Goal: Task Accomplishment & Management: Use online tool/utility

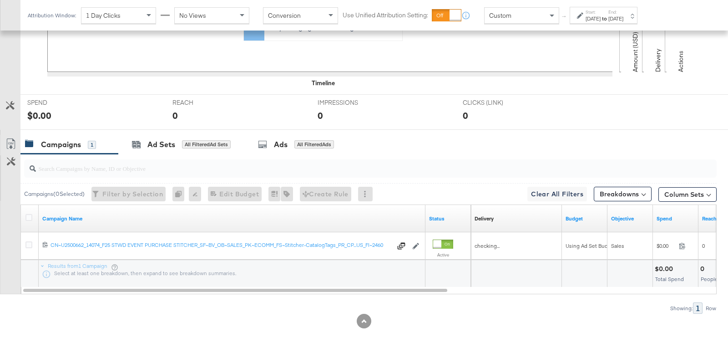
scroll to position [331, 0]
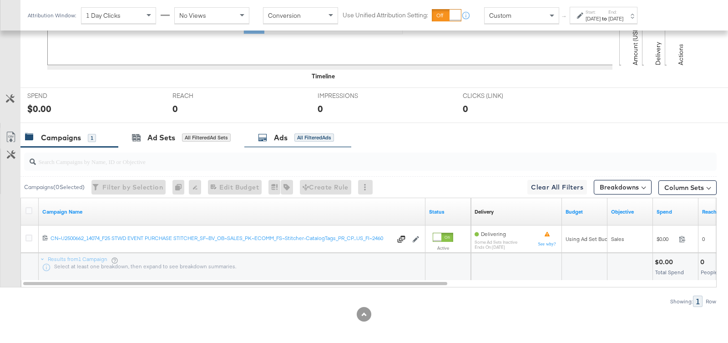
click at [278, 134] on div "Ads" at bounding box center [281, 137] width 14 height 10
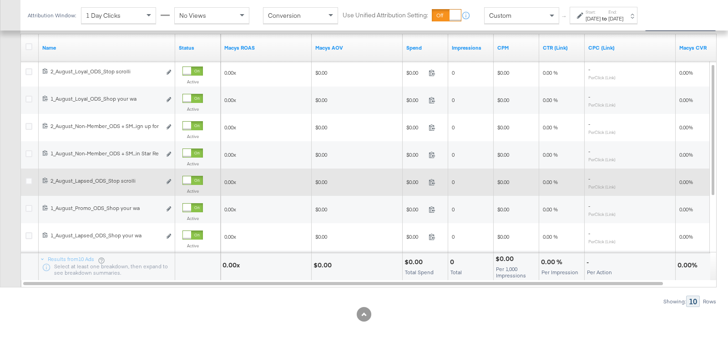
scroll to position [449, 0]
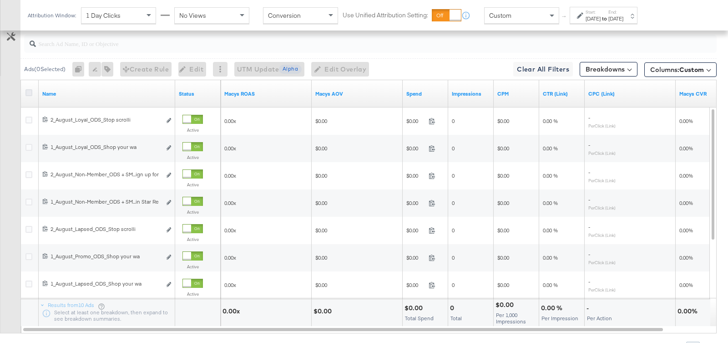
click at [28, 89] on icon at bounding box center [28, 92] width 7 height 7
click at [0, 0] on input "checkbox" at bounding box center [0, 0] width 0 height 0
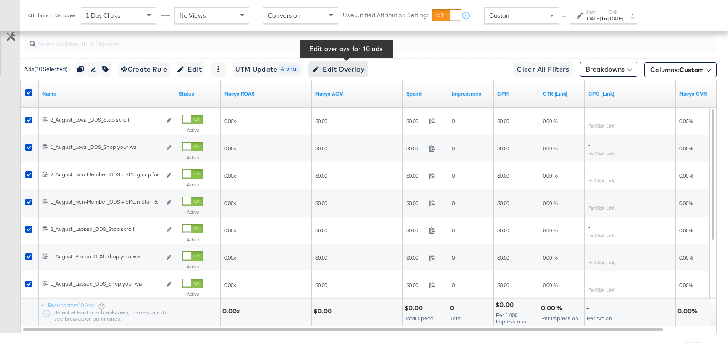
click at [341, 64] on span "Edit Overlay Edit overlays for 10 ads" at bounding box center [338, 69] width 52 height 11
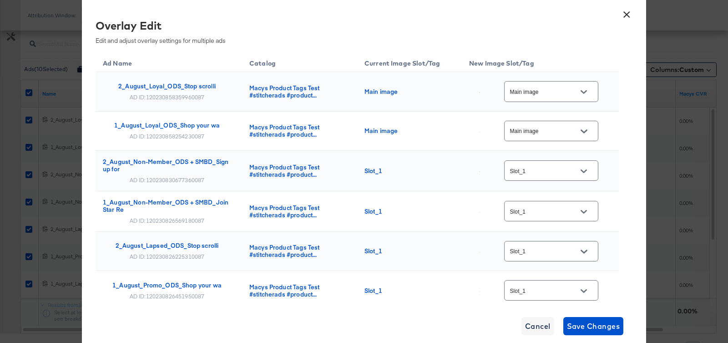
scroll to position [205, 0]
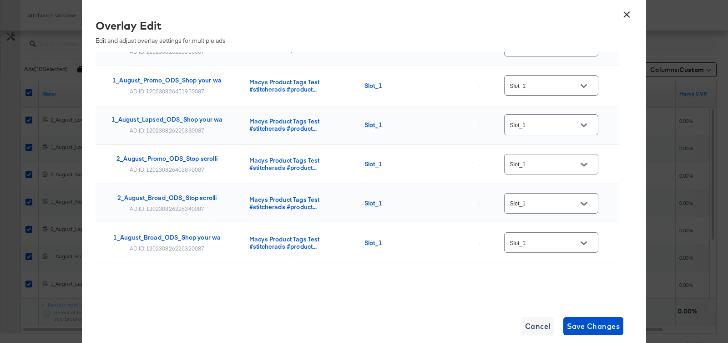
click at [625, 15] on button "×" at bounding box center [627, 12] width 16 height 16
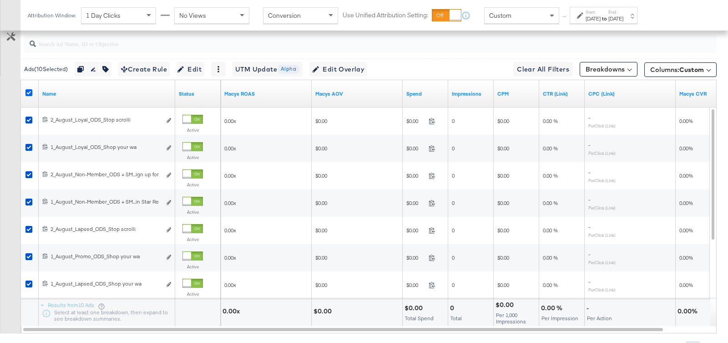
click at [28, 89] on icon at bounding box center [28, 92] width 7 height 7
click at [0, 0] on input "checkbox" at bounding box center [0, 0] width 0 height 0
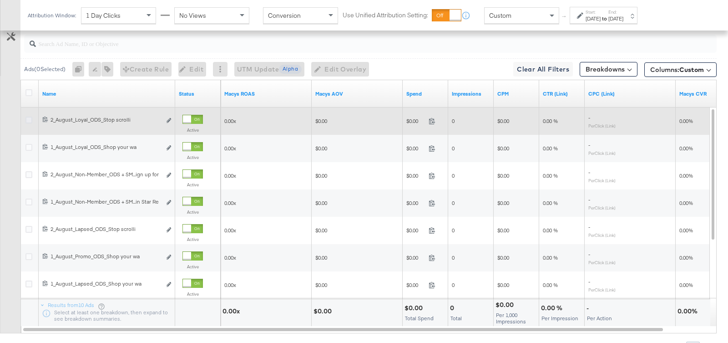
click at [29, 117] on icon at bounding box center [28, 120] width 7 height 7
click at [0, 0] on input "checkbox" at bounding box center [0, 0] width 0 height 0
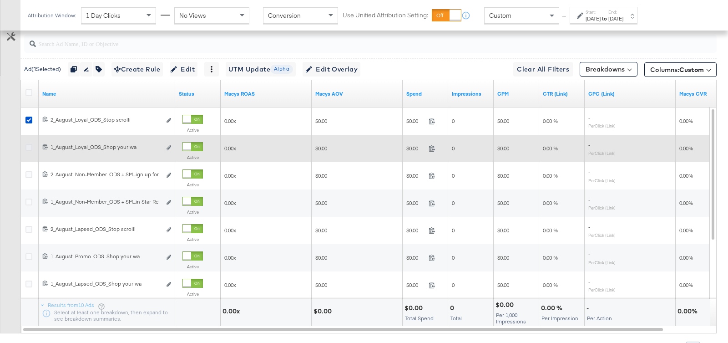
click at [28, 144] on icon at bounding box center [28, 147] width 7 height 7
click at [0, 0] on input "checkbox" at bounding box center [0, 0] width 0 height 0
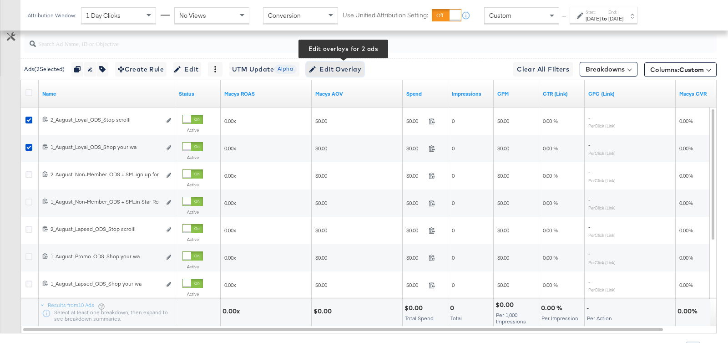
click at [342, 64] on span "Edit Overlay Edit overlays for 2 ads" at bounding box center [335, 69] width 52 height 11
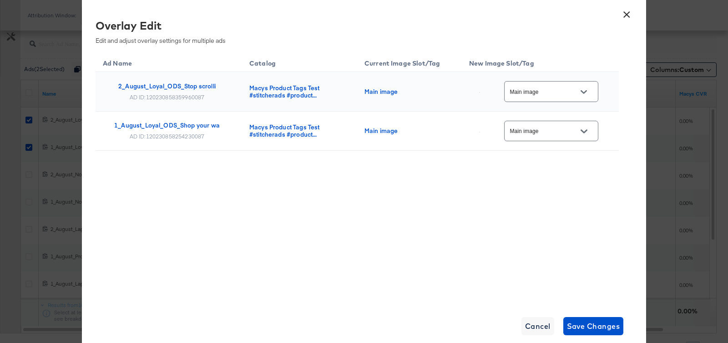
click at [546, 96] on input "Main image" at bounding box center [545, 92] width 72 height 10
click at [540, 143] on div "Slot_1" at bounding box center [556, 139] width 53 height 9
type input "Slot_1"
click at [559, 127] on input "Main image" at bounding box center [545, 131] width 72 height 10
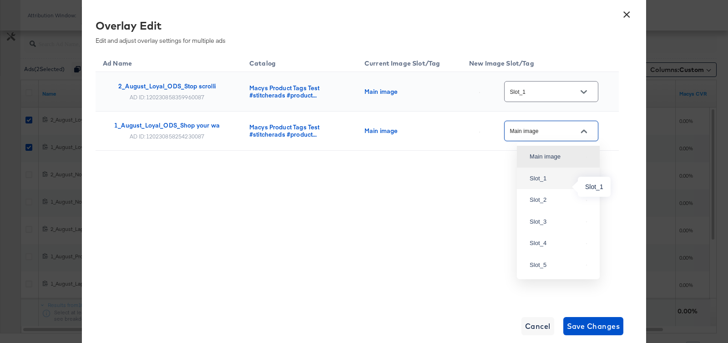
click at [549, 183] on div "Slot_1" at bounding box center [556, 178] width 53 height 9
type input "Slot_1"
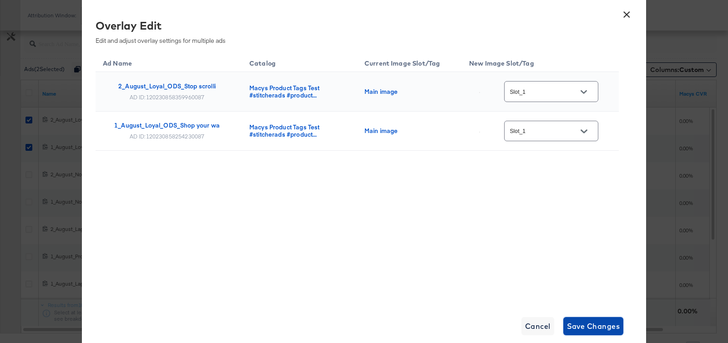
click at [599, 328] on span "Save Changes" at bounding box center [593, 326] width 53 height 13
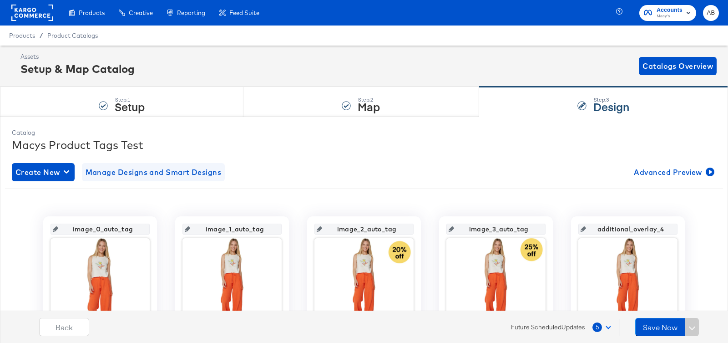
scroll to position [62, 0]
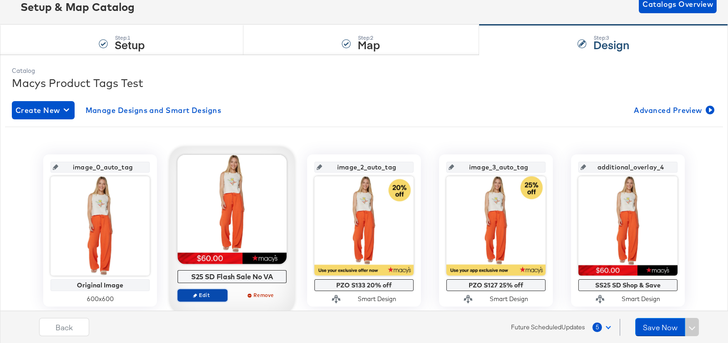
click at [218, 294] on span "Edit" at bounding box center [203, 294] width 42 height 7
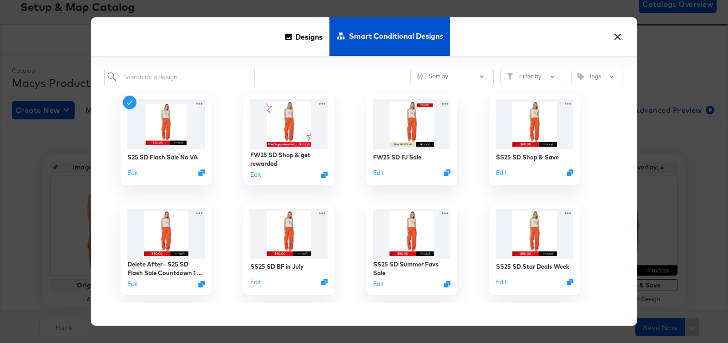
click at [158, 84] on input "search" at bounding box center [180, 77] width 150 height 17
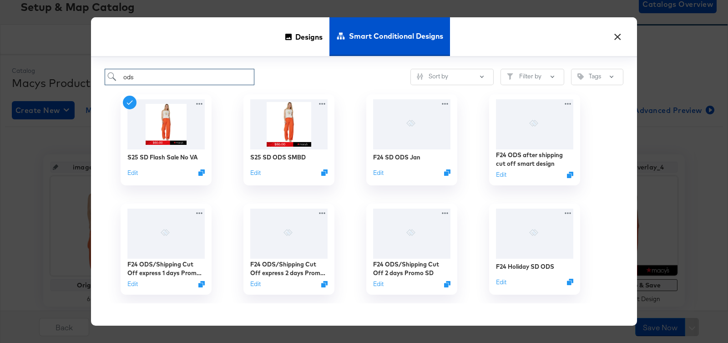
type input "ods"
click at [314, 67] on div "ods Sort by Filter by Tags S25 SD Flash Sale No VA Edit S25 SD ODS SMBD Edit F2…" at bounding box center [364, 191] width 546 height 269
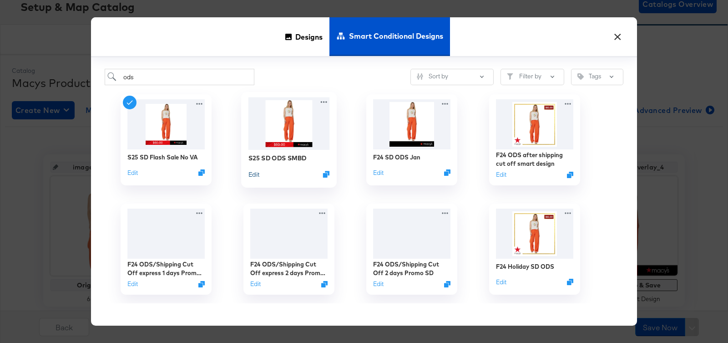
click at [251, 177] on button "Edit" at bounding box center [254, 174] width 11 height 9
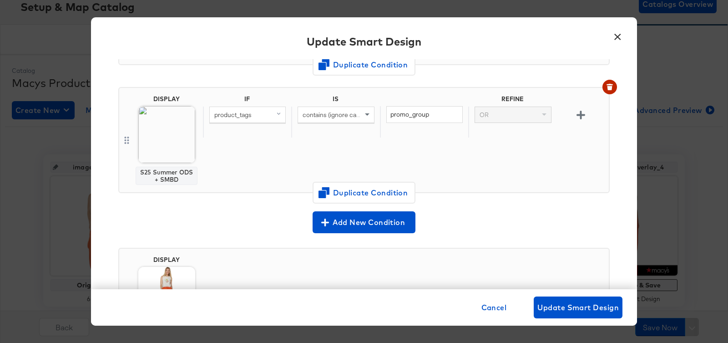
scroll to position [133, 0]
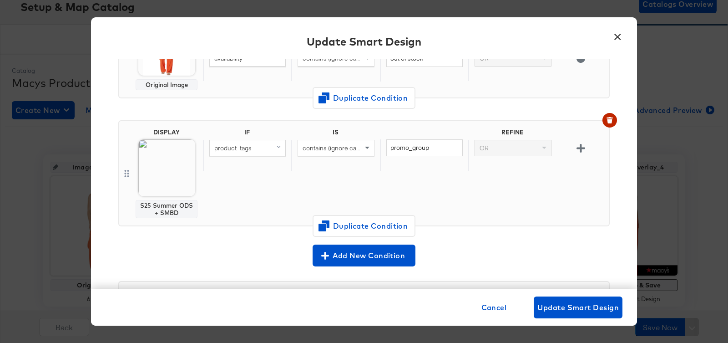
click at [613, 30] on button "×" at bounding box center [618, 34] width 16 height 16
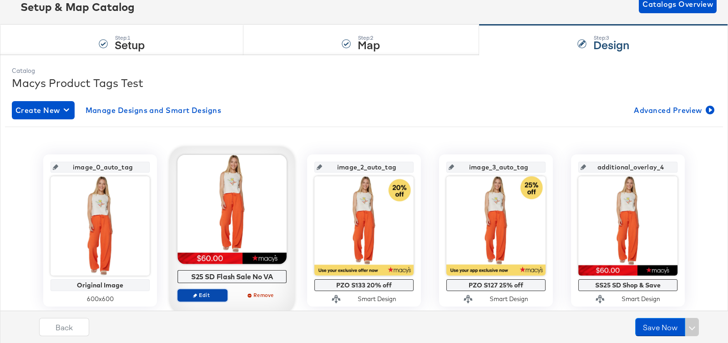
click at [199, 293] on span "Edit" at bounding box center [203, 294] width 42 height 7
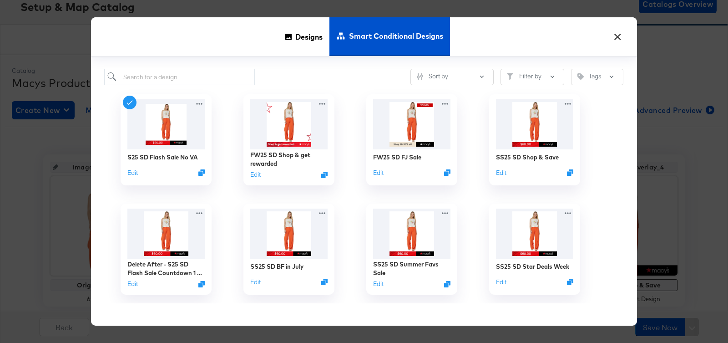
click at [182, 79] on input "search" at bounding box center [180, 77] width 150 height 17
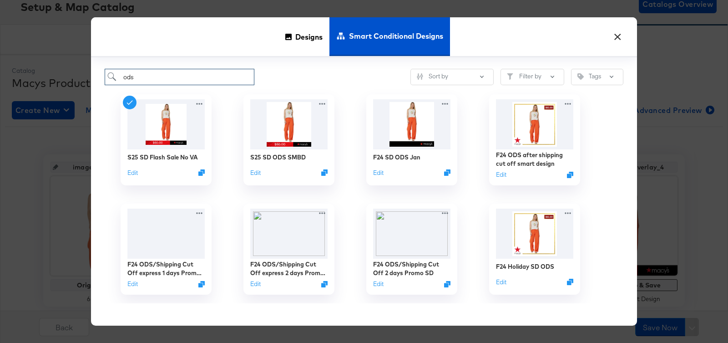
type input "ods"
click at [289, 131] on img at bounding box center [289, 123] width 81 height 52
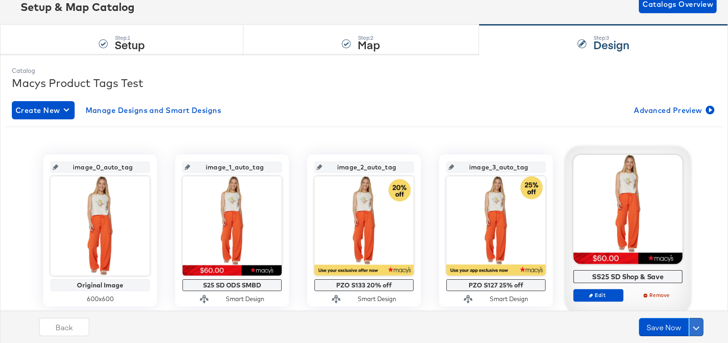
click at [695, 329] on span at bounding box center [696, 327] width 6 height 6
click at [680, 311] on div "Schedule Save" at bounding box center [674, 309] width 41 height 9
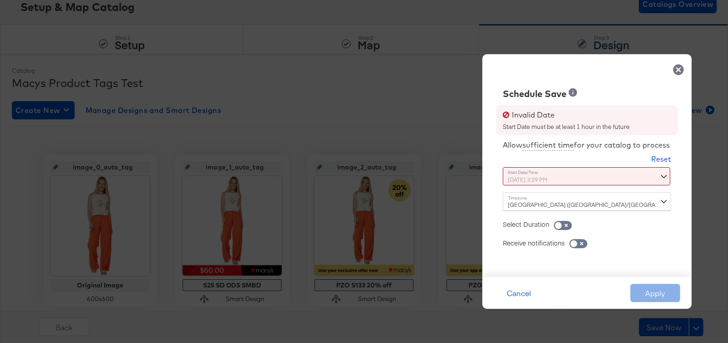
click at [606, 177] on div "[DATE] 3:29 PM ‹ [DATE] › Su Mo Tu We Th Fr Sa 27 28 29 30 31 1 2 3 4 5 6 7 8 9…" at bounding box center [564, 176] width 123 height 18
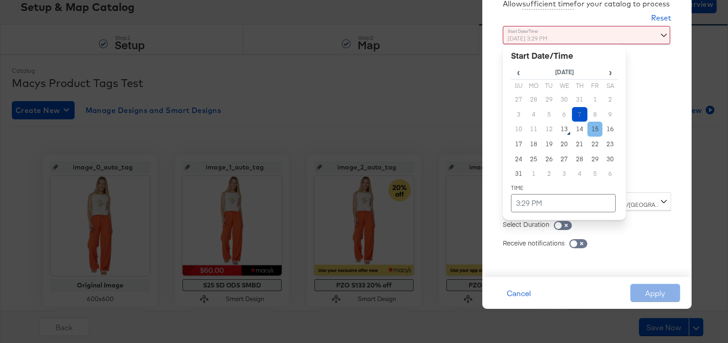
click at [595, 129] on td "15" at bounding box center [595, 129] width 15 height 15
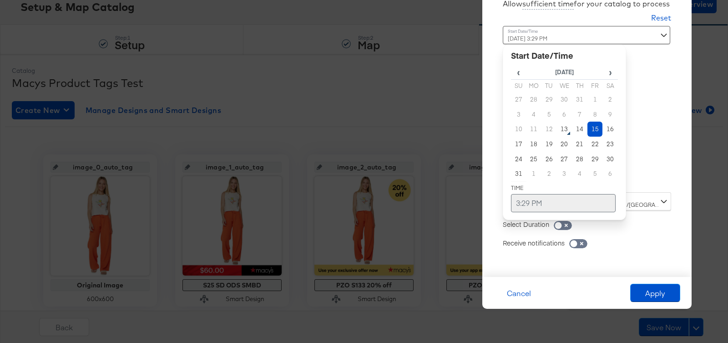
click at [534, 202] on td "3:29 PM" at bounding box center [563, 203] width 105 height 18
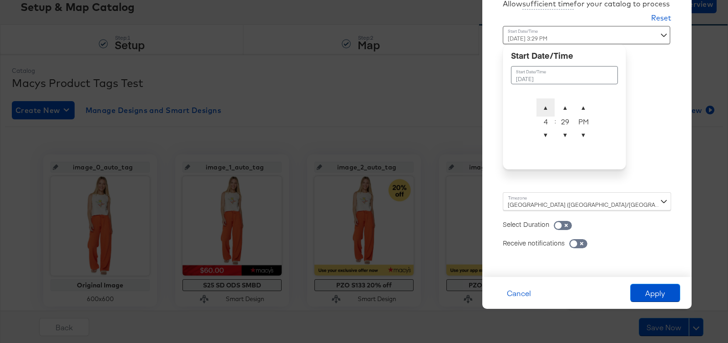
click at [545, 107] on span "▲" at bounding box center [546, 107] width 18 height 18
click at [545, 129] on span "▼" at bounding box center [546, 135] width 18 height 18
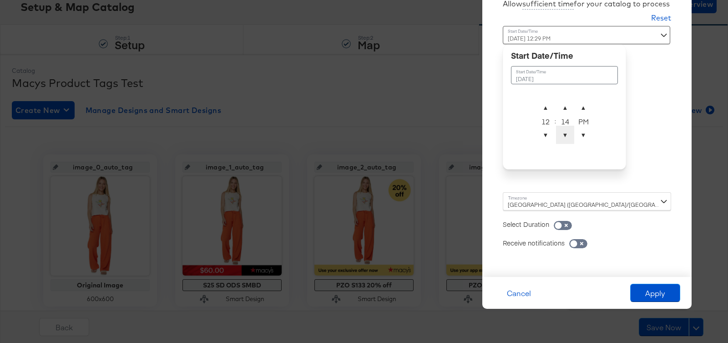
click at [567, 132] on span "▼" at bounding box center [565, 135] width 18 height 18
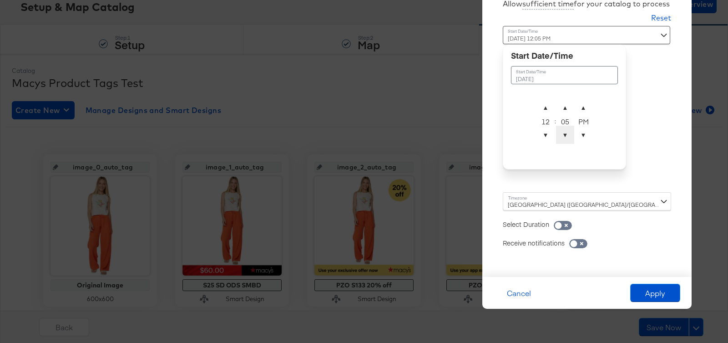
click at [567, 132] on span "▼" at bounding box center [565, 135] width 18 height 18
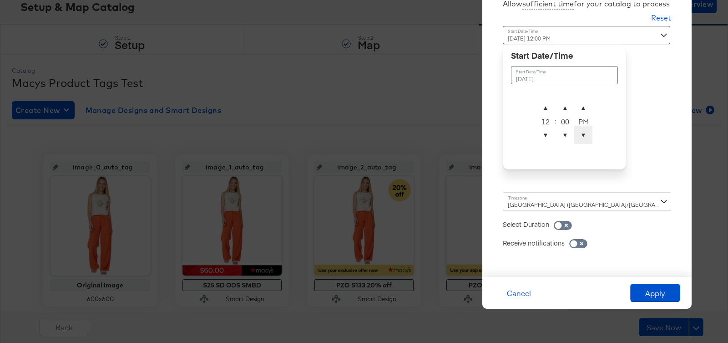
type input "[DATE] 12:00 AM"
click at [579, 135] on span "▼" at bounding box center [584, 135] width 18 height 18
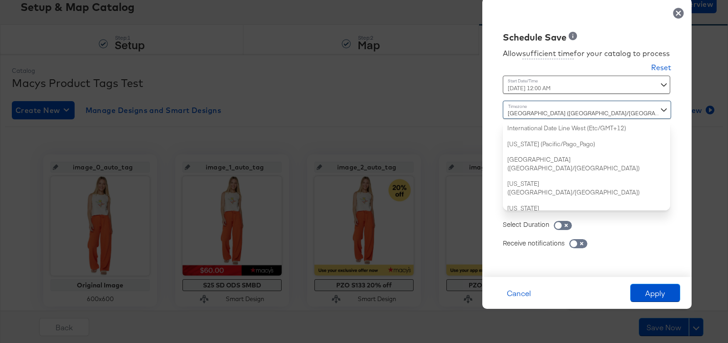
click at [575, 201] on div "[GEOGRAPHIC_DATA] ([GEOGRAPHIC_DATA]/[GEOGRAPHIC_DATA]) International Date Line…" at bounding box center [587, 156] width 168 height 110
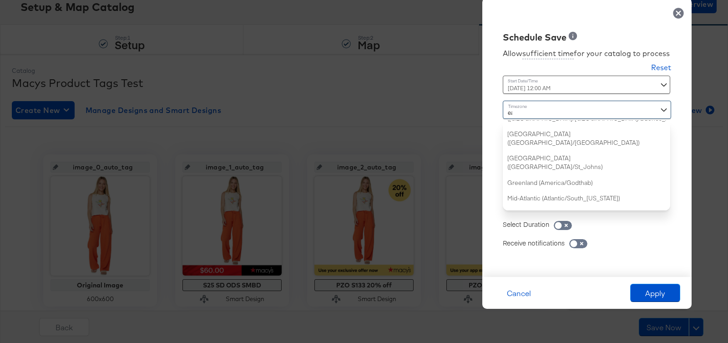
type input "eas"
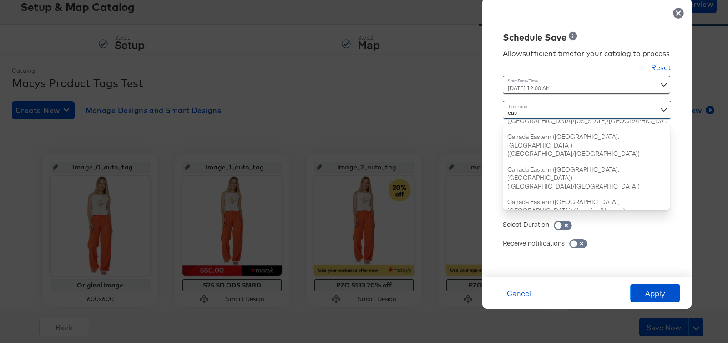
scroll to position [0, 0]
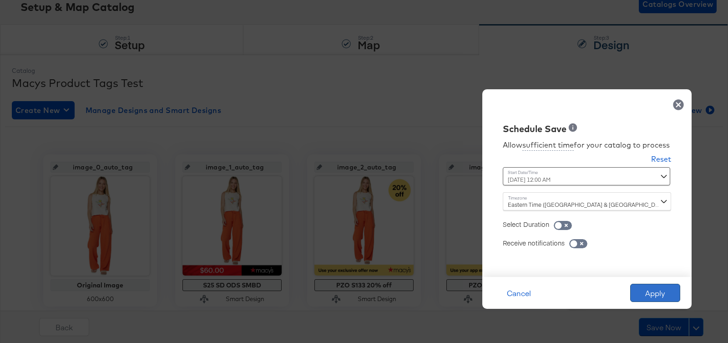
click at [649, 288] on button "Apply" at bounding box center [656, 293] width 50 height 18
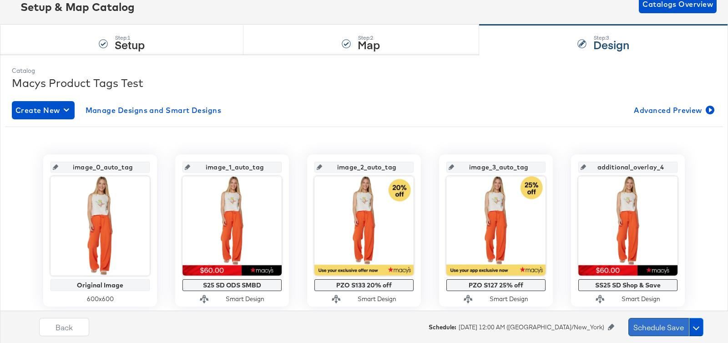
click at [668, 326] on button "Schedule Save" at bounding box center [659, 327] width 61 height 18
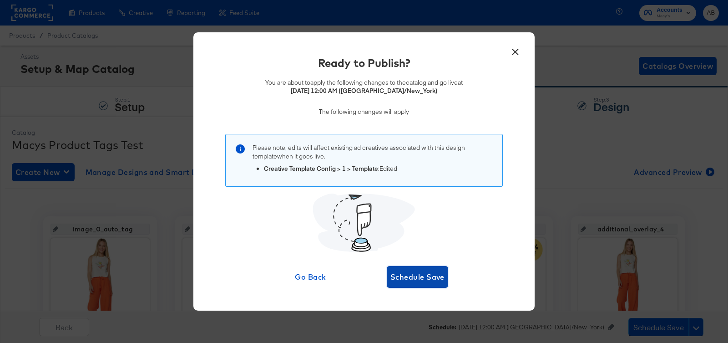
click at [408, 278] on span "Schedule Save" at bounding box center [418, 276] width 54 height 13
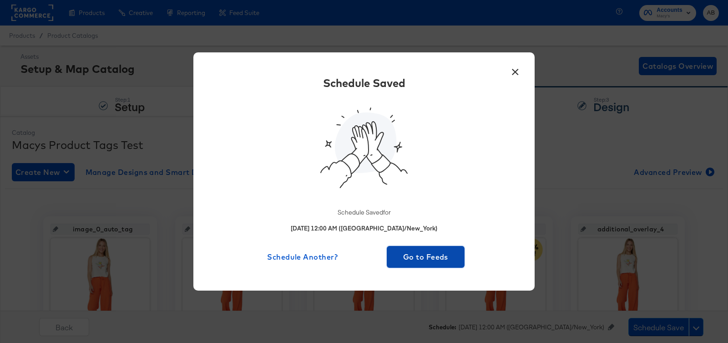
click at [416, 264] on button "Go to Feeds" at bounding box center [426, 257] width 78 height 22
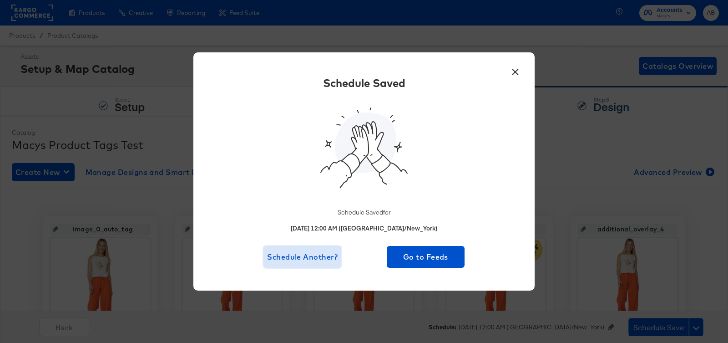
click at [290, 261] on span "Schedule Another?" at bounding box center [302, 256] width 71 height 13
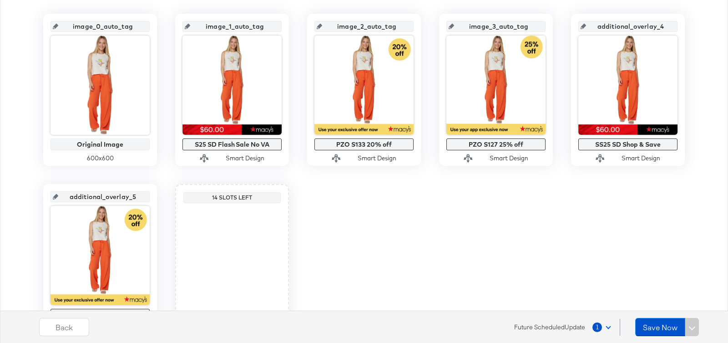
scroll to position [204, 0]
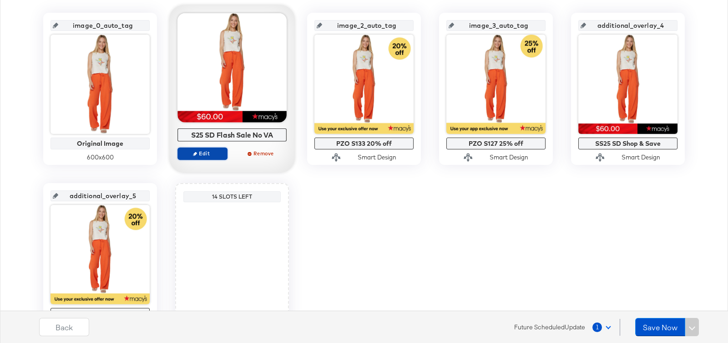
click at [205, 153] on span "Edit" at bounding box center [203, 153] width 42 height 7
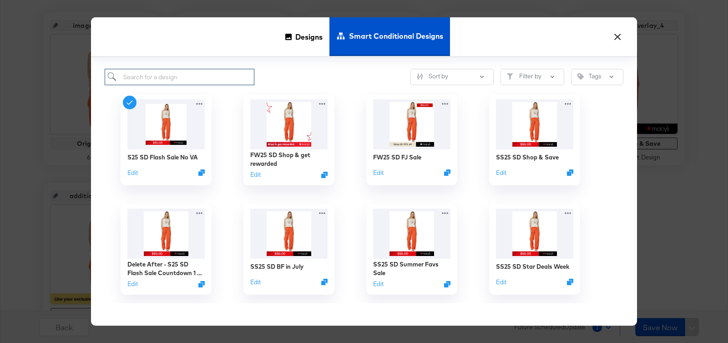
click at [195, 79] on input "search" at bounding box center [180, 77] width 150 height 17
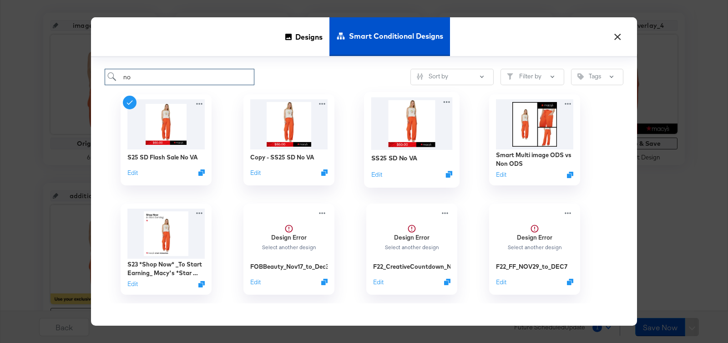
type input "no"
click at [390, 121] on img at bounding box center [412, 123] width 81 height 52
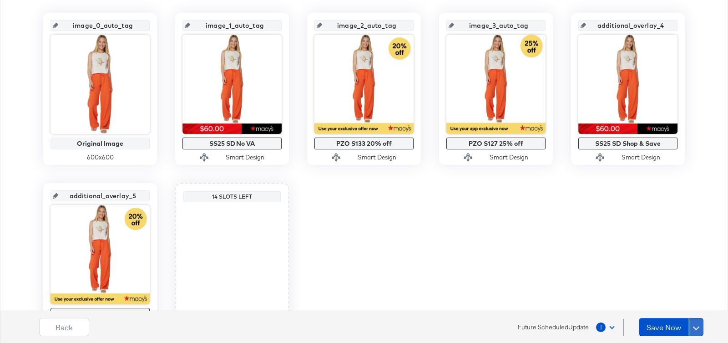
click at [697, 328] on span at bounding box center [696, 327] width 6 height 6
click at [681, 311] on div "Schedule Save" at bounding box center [674, 309] width 41 height 9
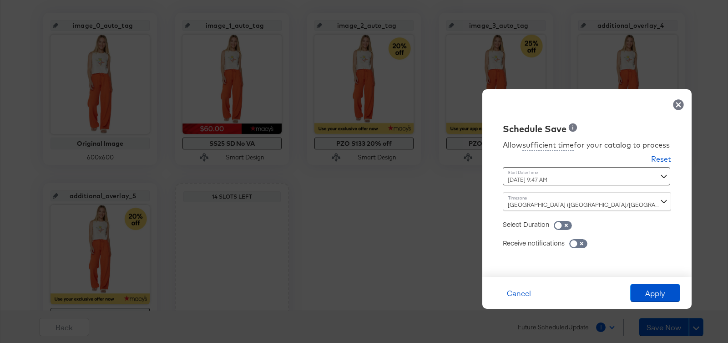
click at [548, 178] on div "[DATE] 9:47 AM ‹ [DATE] › Su Mo Tu We Th Fr Sa 27 28 29 30 31 1 2 3 4 5 6 7 8 9…" at bounding box center [564, 176] width 123 height 18
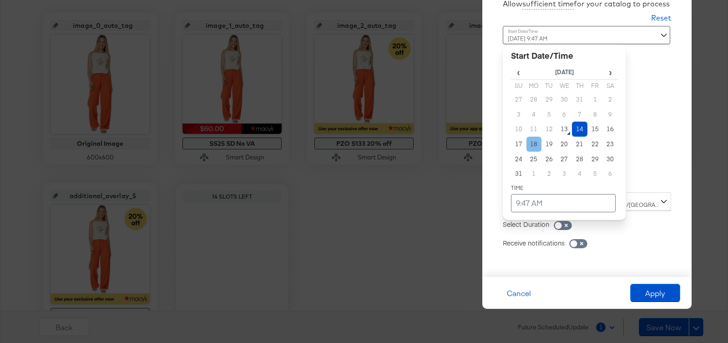
click at [530, 143] on td "18" at bounding box center [534, 144] width 15 height 15
click at [580, 199] on td "9:47 AM" at bounding box center [563, 203] width 105 height 18
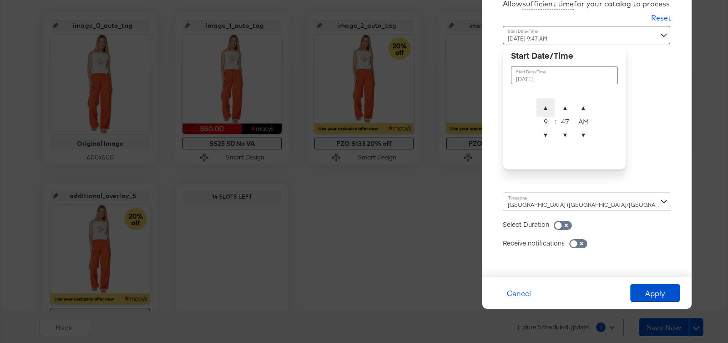
click at [543, 106] on span "▲" at bounding box center [546, 107] width 18 height 18
click at [549, 132] on span "▼" at bounding box center [546, 135] width 18 height 18
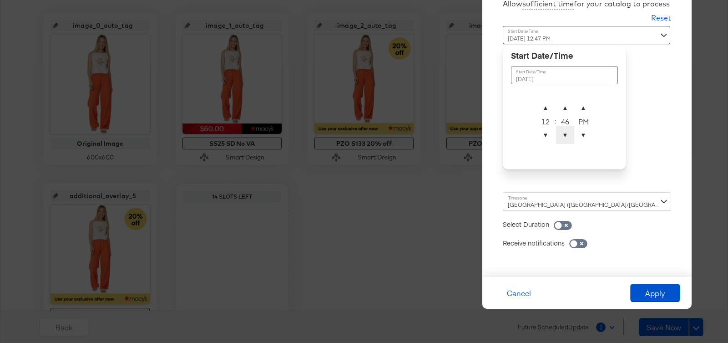
click at [564, 138] on span "▼" at bounding box center [565, 135] width 18 height 18
click at [564, 108] on span "▲" at bounding box center [565, 107] width 18 height 18
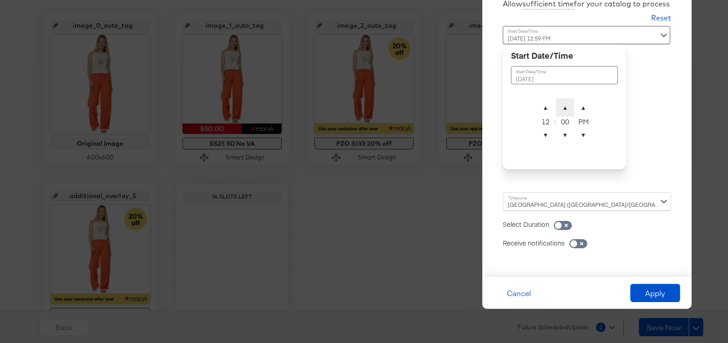
click at [564, 108] on span "▲" at bounding box center [565, 107] width 18 height 18
type input "[DATE] 12:00 AM"
click at [588, 111] on span "▲" at bounding box center [584, 107] width 18 height 18
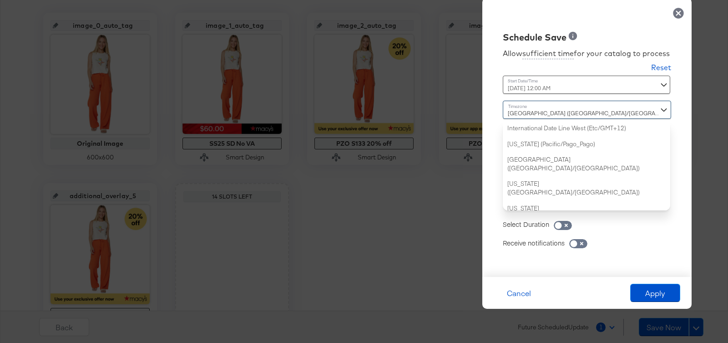
click at [560, 202] on div "[GEOGRAPHIC_DATA] ([GEOGRAPHIC_DATA]/[GEOGRAPHIC_DATA]) International Date Line…" at bounding box center [587, 156] width 168 height 110
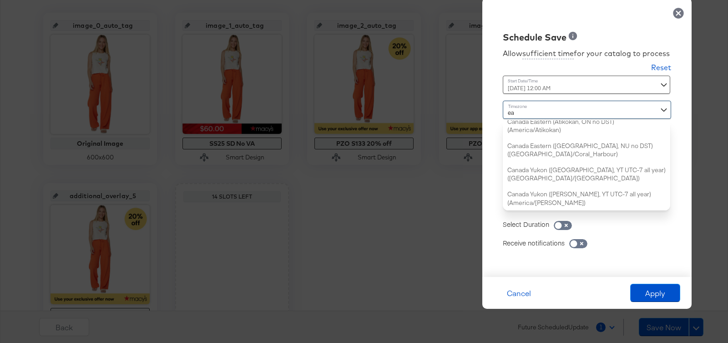
type input "eas"
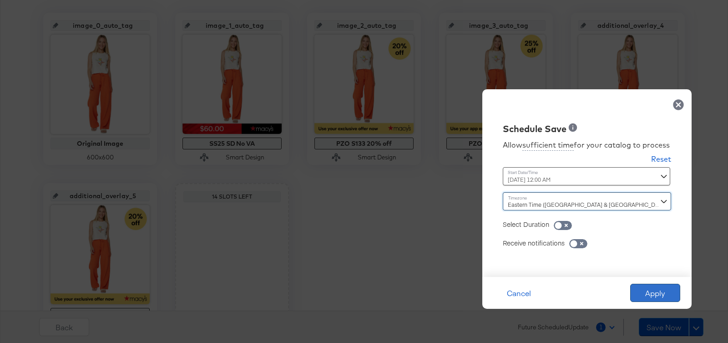
click at [650, 291] on button "Apply" at bounding box center [656, 293] width 50 height 18
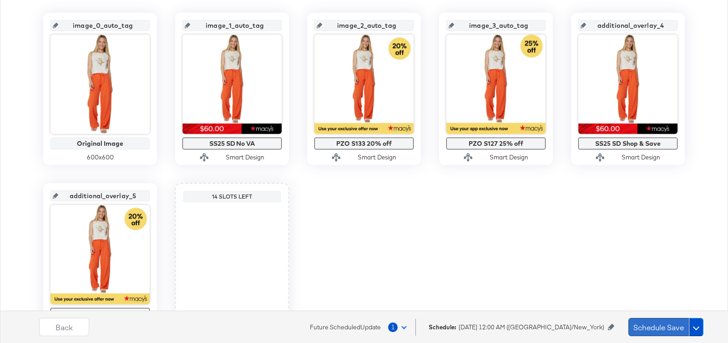
click at [657, 327] on button "Schedule Save" at bounding box center [659, 327] width 61 height 18
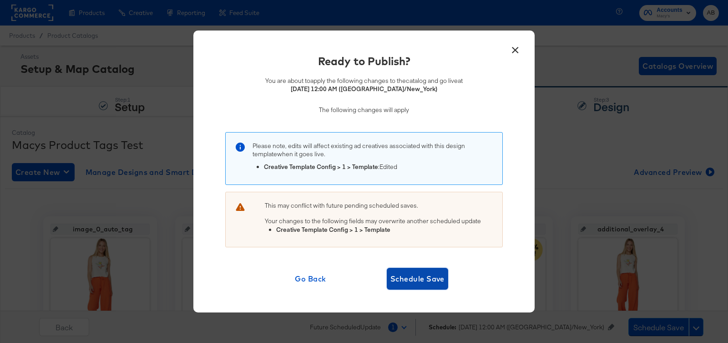
click at [414, 276] on span "Schedule Save" at bounding box center [418, 278] width 54 height 13
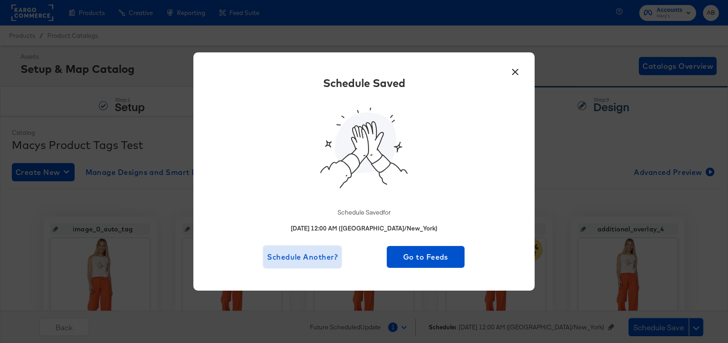
click at [327, 252] on span "Schedule Another?" at bounding box center [302, 256] width 71 height 13
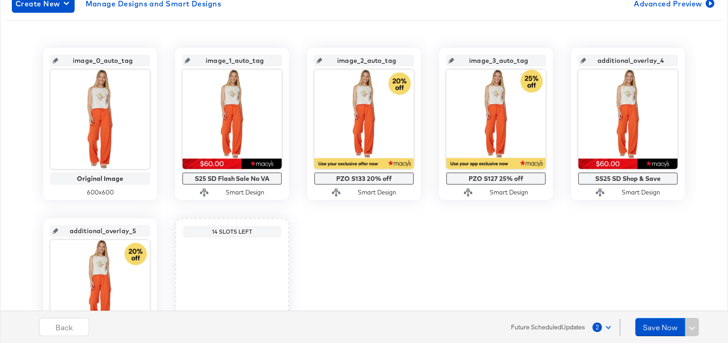
scroll to position [179, 0]
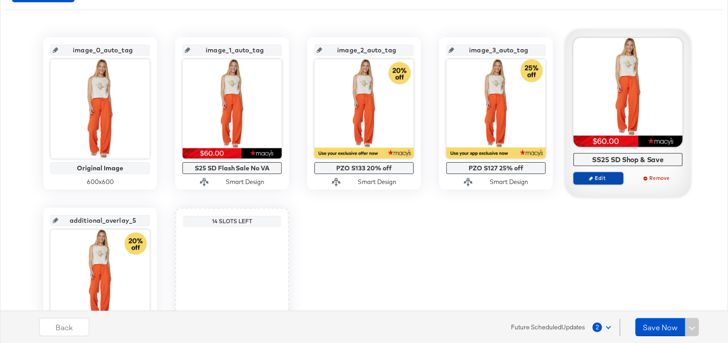
click at [601, 176] on span "Edit" at bounding box center [599, 177] width 42 height 7
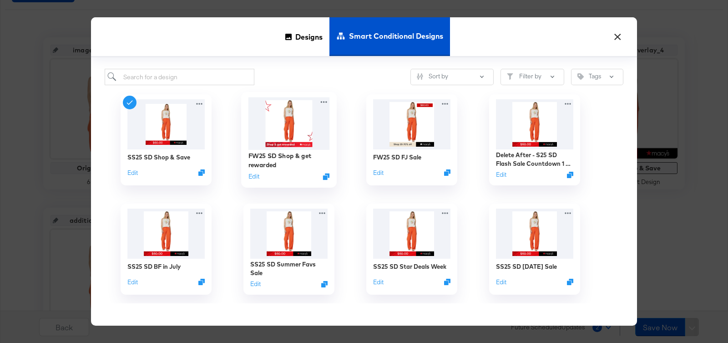
click at [307, 130] on img at bounding box center [289, 123] width 81 height 52
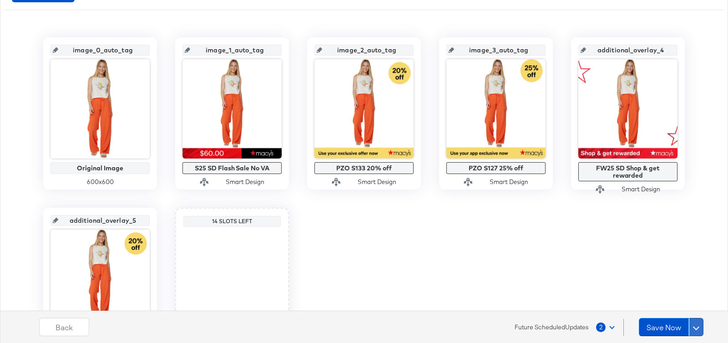
click at [694, 324] on button at bounding box center [696, 327] width 15 height 18
click at [669, 306] on div "Schedule Save" at bounding box center [674, 309] width 41 height 9
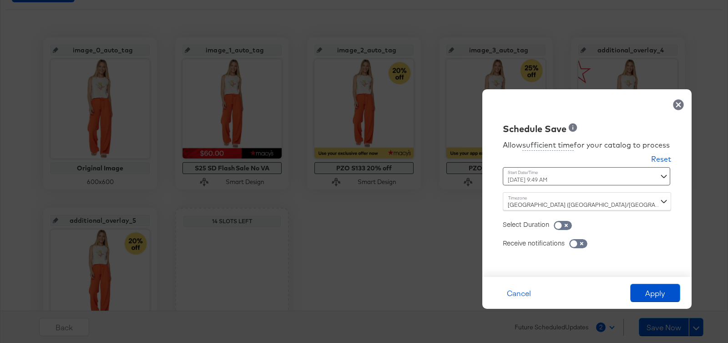
click at [563, 173] on div "[DATE] 9:49 AM ‹ [DATE] › Su Mo Tu We Th Fr Sa 27 28 29 30 31 1 2 3 4 5 6 7 8 9…" at bounding box center [564, 176] width 123 height 18
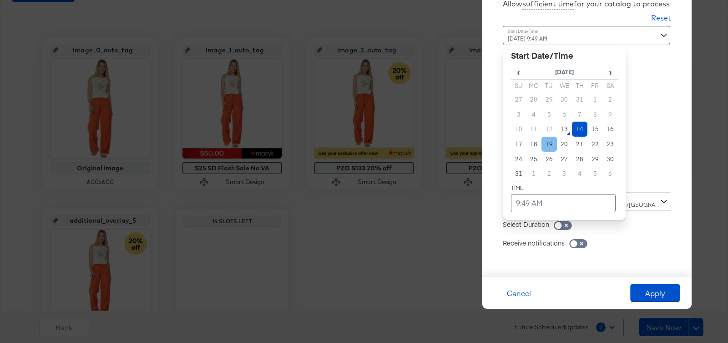
click at [548, 150] on td "19" at bounding box center [549, 144] width 15 height 15
click at [557, 203] on td "9:49 AM" at bounding box center [563, 203] width 105 height 18
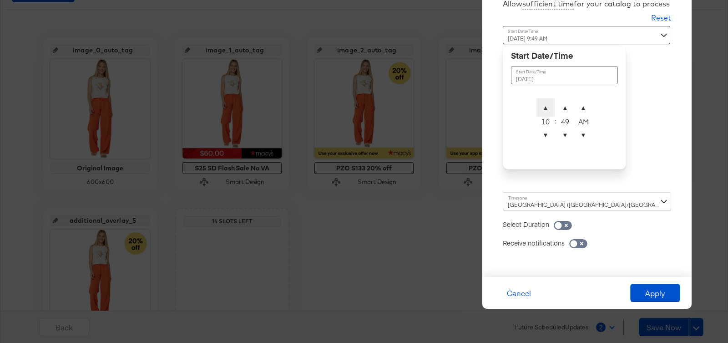
click at [544, 112] on span "▲" at bounding box center [546, 107] width 18 height 18
click at [560, 101] on span "▲" at bounding box center [565, 107] width 18 height 18
type input "[DATE] 12:00 AM"
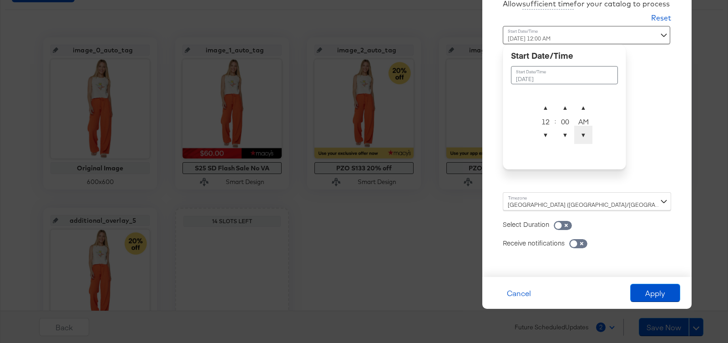
click at [584, 136] on span "▼" at bounding box center [584, 135] width 18 height 18
click at [615, 201] on div "[GEOGRAPHIC_DATA] ([GEOGRAPHIC_DATA]/[GEOGRAPHIC_DATA])" at bounding box center [587, 201] width 168 height 18
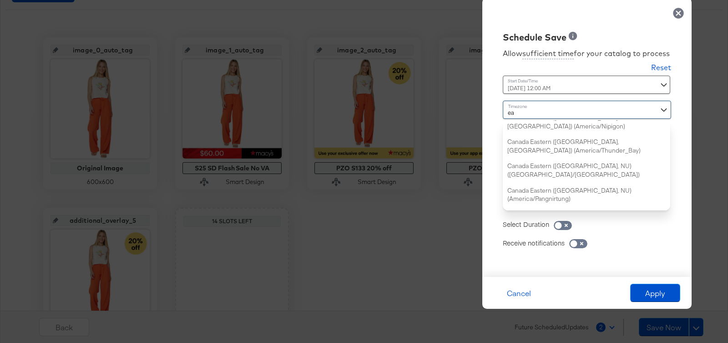
type input "eas"
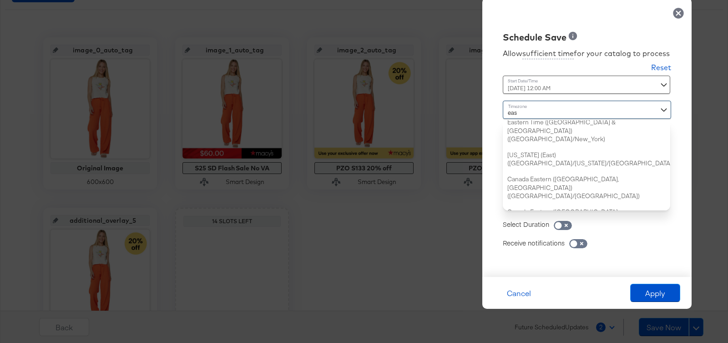
scroll to position [0, 0]
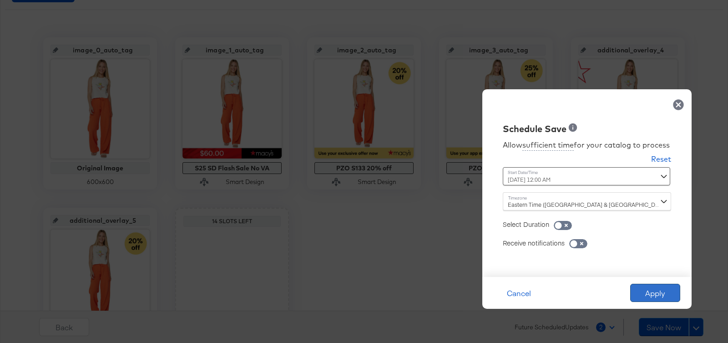
click at [650, 298] on button "Apply" at bounding box center [656, 293] width 50 height 18
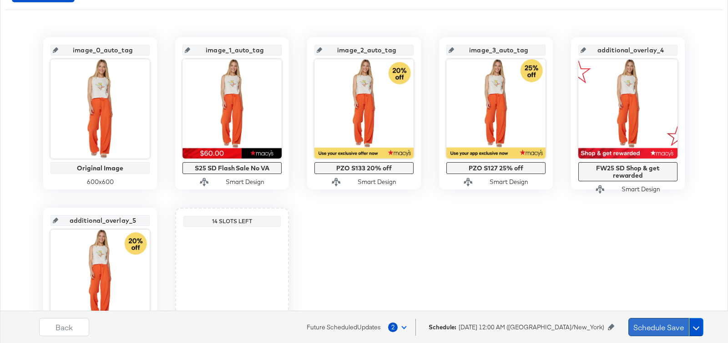
click at [657, 326] on button "Schedule Save" at bounding box center [659, 327] width 61 height 18
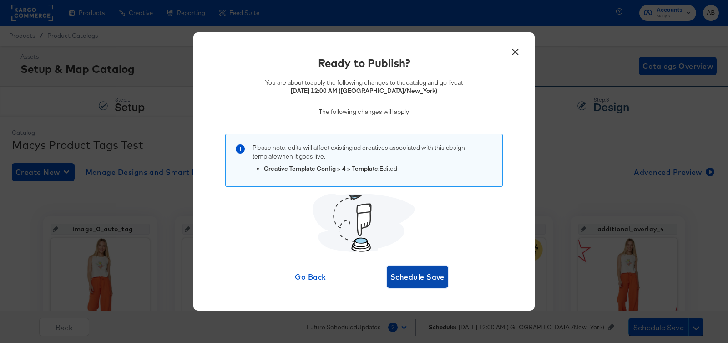
click at [407, 280] on span "Schedule Save" at bounding box center [418, 276] width 54 height 13
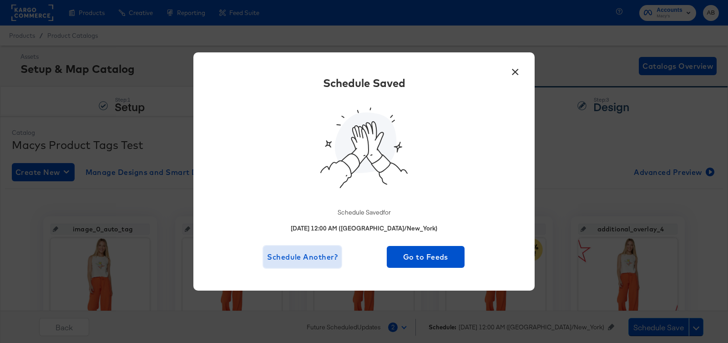
click at [317, 257] on span "Schedule Another?" at bounding box center [302, 256] width 71 height 13
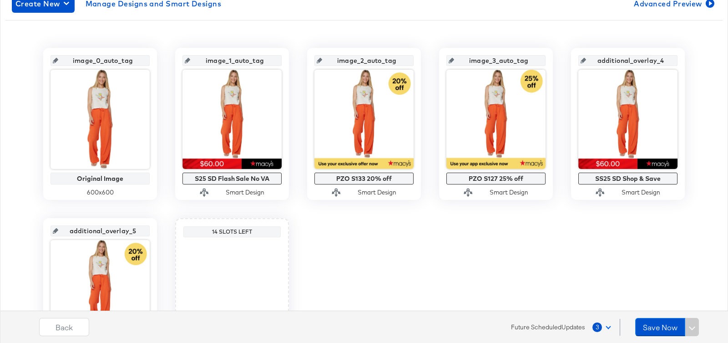
scroll to position [173, 0]
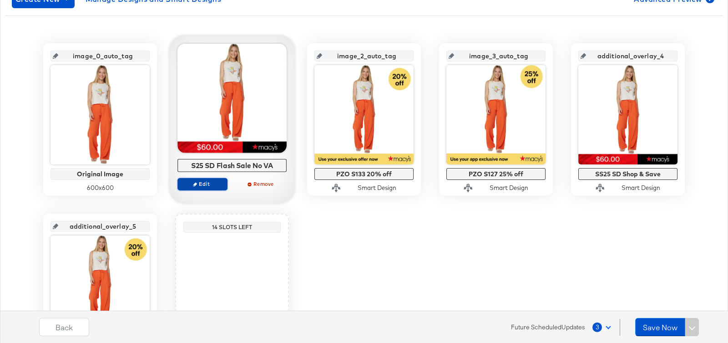
click at [205, 183] on span "Edit" at bounding box center [203, 183] width 42 height 7
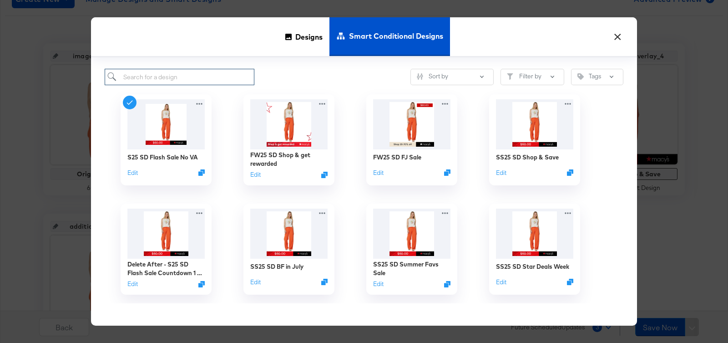
click at [181, 77] on input "search" at bounding box center [180, 77] width 150 height 17
type input "no va"
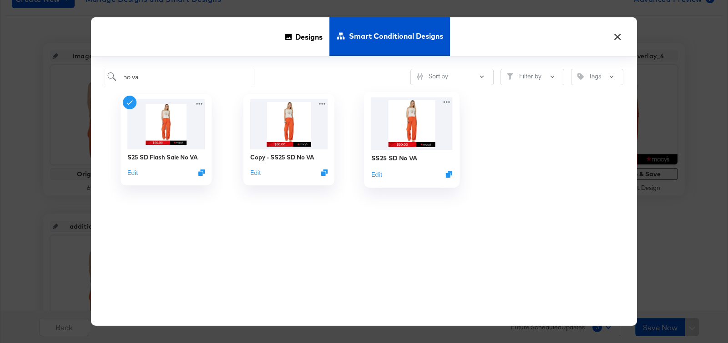
click at [411, 117] on img at bounding box center [412, 123] width 81 height 52
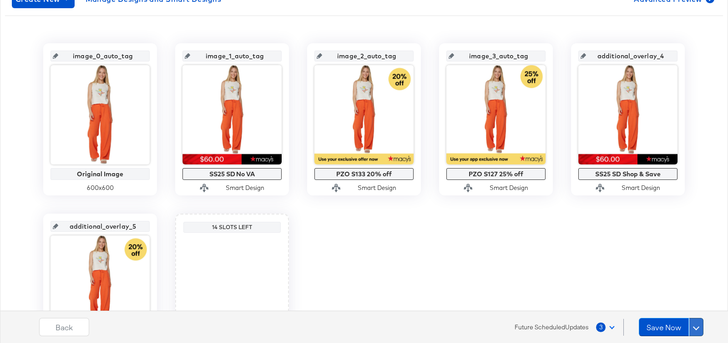
click at [699, 329] on button at bounding box center [696, 327] width 15 height 18
click at [688, 308] on div "Schedule Save" at bounding box center [674, 309] width 41 height 9
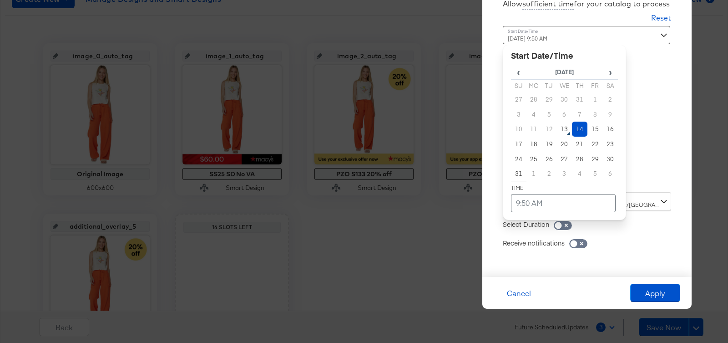
click at [588, 185] on div "[DATE] 9:50 AM ‹ [DATE] › Su Mo Tu We Th Fr Sa 27 28 29 30 31 1 2 3 4 5 6 7 8 9…" at bounding box center [564, 105] width 123 height 159
click at [564, 148] on td "20" at bounding box center [564, 144] width 15 height 15
click at [558, 194] on td "9:50 AM" at bounding box center [563, 203] width 105 height 18
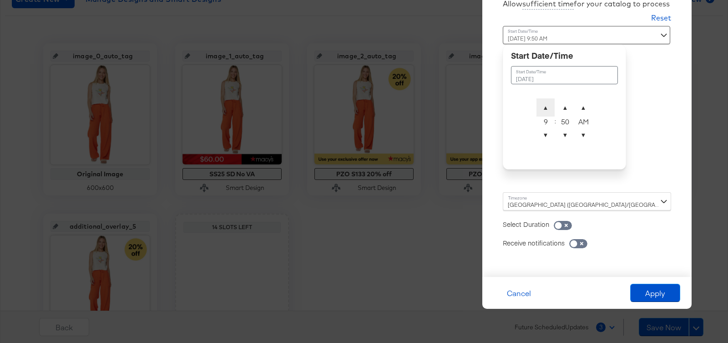
click at [547, 107] on span "▲" at bounding box center [546, 107] width 18 height 18
click at [571, 136] on span "▼" at bounding box center [565, 135] width 18 height 18
click at [568, 108] on span "▲" at bounding box center [565, 107] width 18 height 18
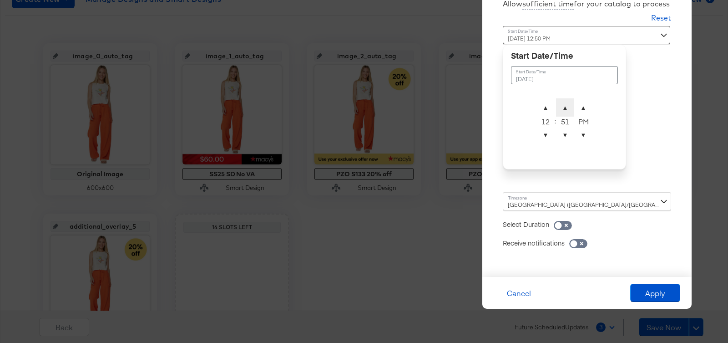
click at [568, 108] on span "▲" at bounding box center [565, 107] width 18 height 18
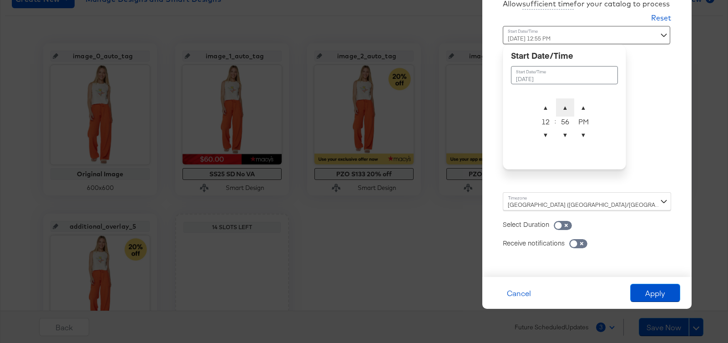
click at [568, 108] on span "▲" at bounding box center [565, 107] width 18 height 18
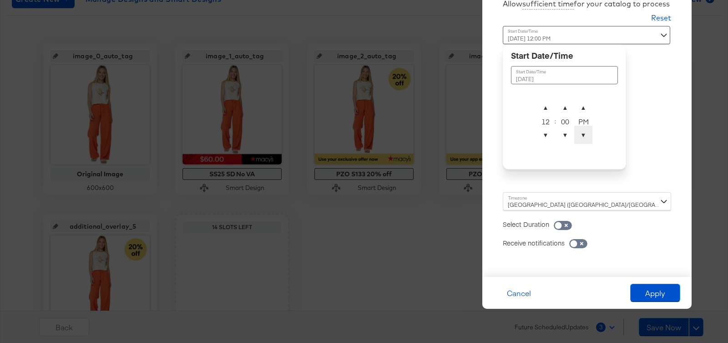
type input "[DATE] 12:00 AM"
click at [588, 140] on span "▼" at bounding box center [584, 135] width 18 height 18
click at [652, 168] on div "Time : [DATE] 12:00 AM August 20th 2025 ▲ 12 ▼ : ▲ 00 ▼ ▲ AM ▼" at bounding box center [587, 109] width 168 height 166
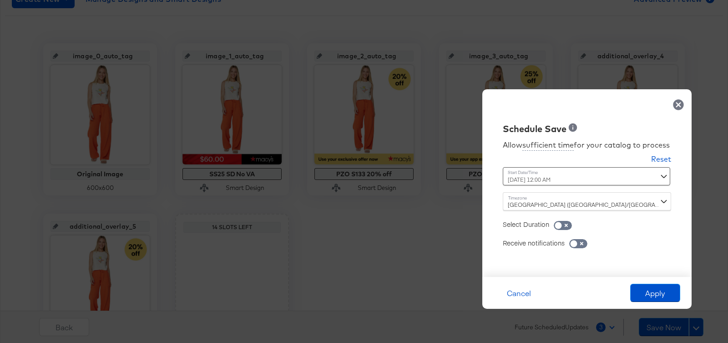
click at [616, 202] on div "[GEOGRAPHIC_DATA] ([GEOGRAPHIC_DATA]/[GEOGRAPHIC_DATA])" at bounding box center [587, 201] width 168 height 18
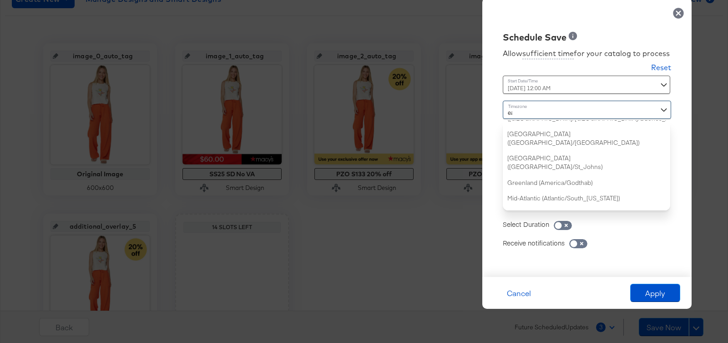
type input "eas"
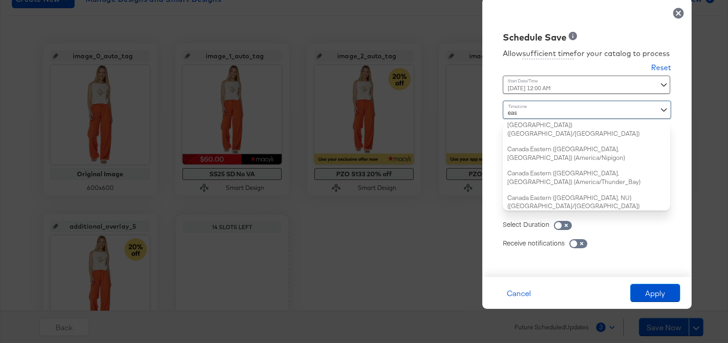
scroll to position [0, 0]
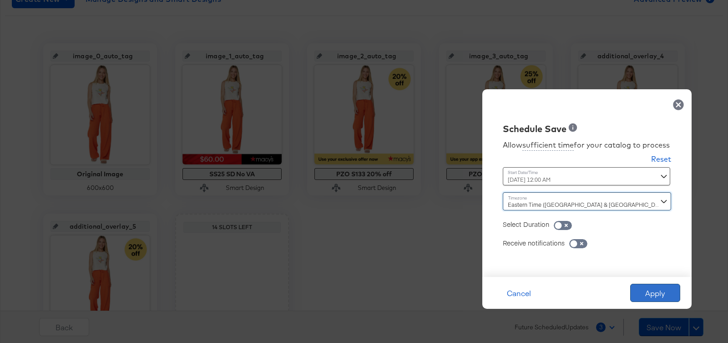
click at [650, 294] on button "Apply" at bounding box center [656, 293] width 50 height 18
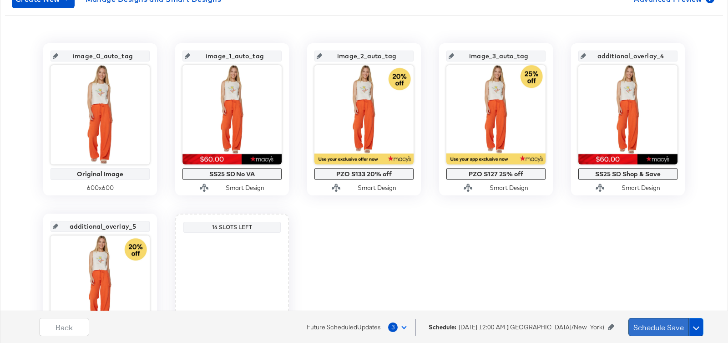
click at [650, 326] on button "Schedule Save" at bounding box center [659, 327] width 61 height 18
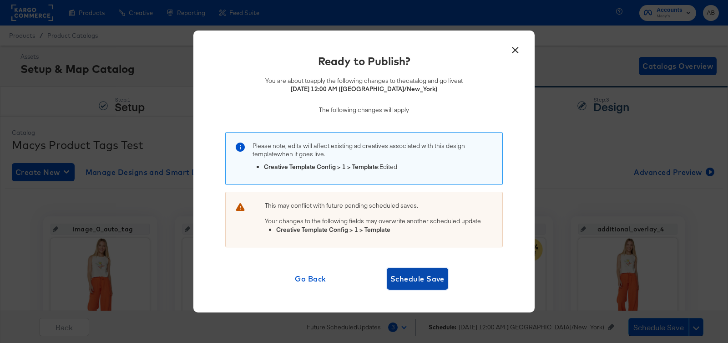
click at [425, 281] on span "Schedule Save" at bounding box center [418, 278] width 54 height 13
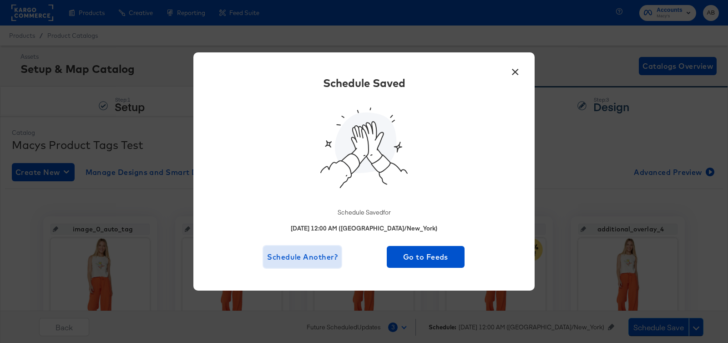
click at [306, 255] on span "Schedule Another?" at bounding box center [302, 256] width 71 height 13
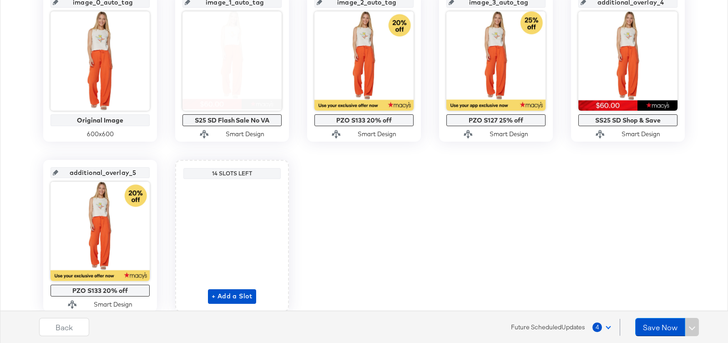
scroll to position [221, 0]
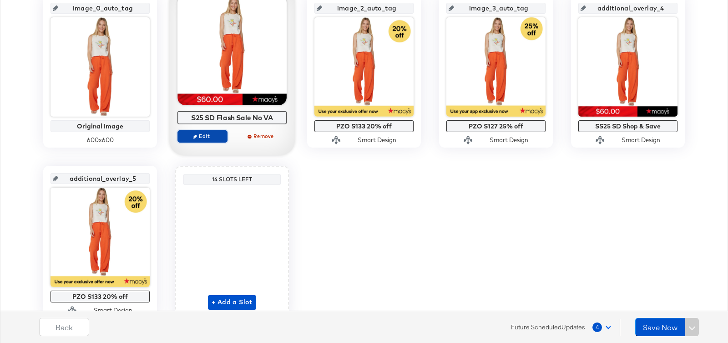
click at [221, 132] on span "Edit" at bounding box center [203, 135] width 42 height 7
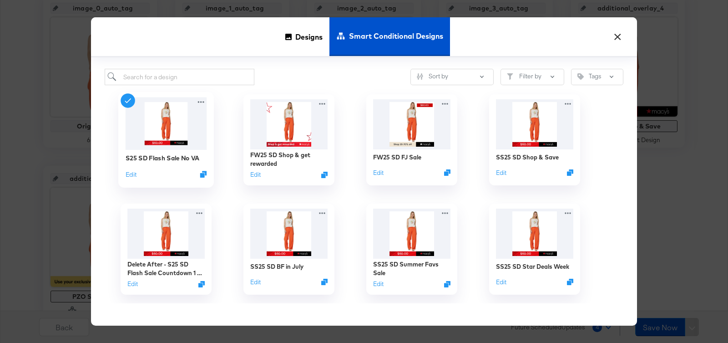
click at [180, 132] on img at bounding box center [166, 123] width 81 height 52
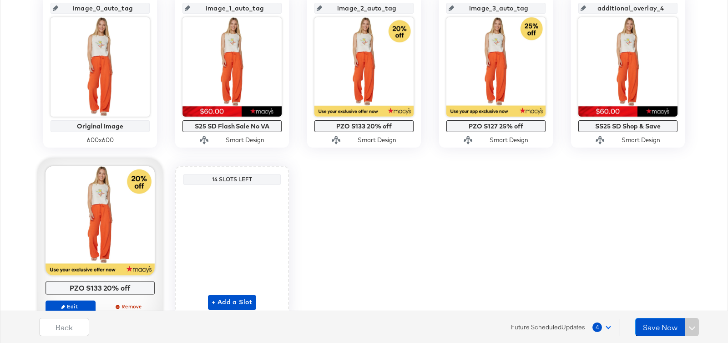
scroll to position [242, 0]
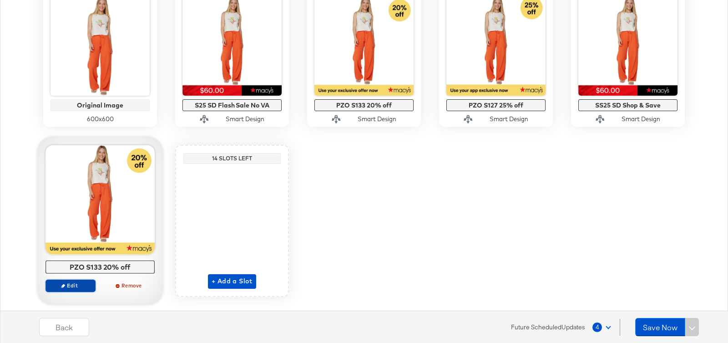
click at [76, 285] on span "Edit" at bounding box center [71, 285] width 42 height 7
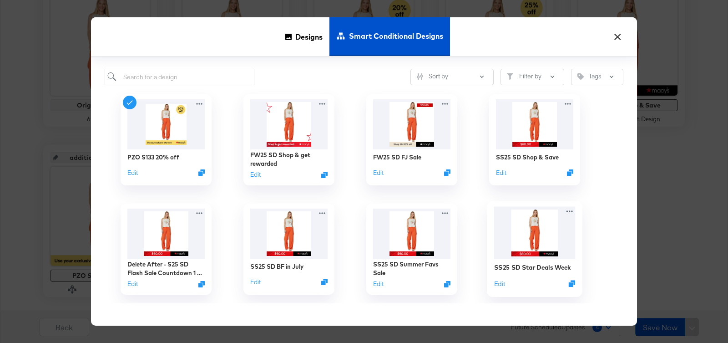
click at [523, 241] on img at bounding box center [534, 233] width 81 height 52
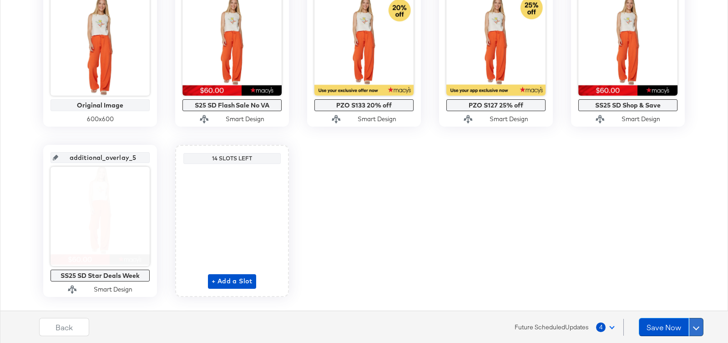
click at [698, 328] on span at bounding box center [696, 327] width 6 height 6
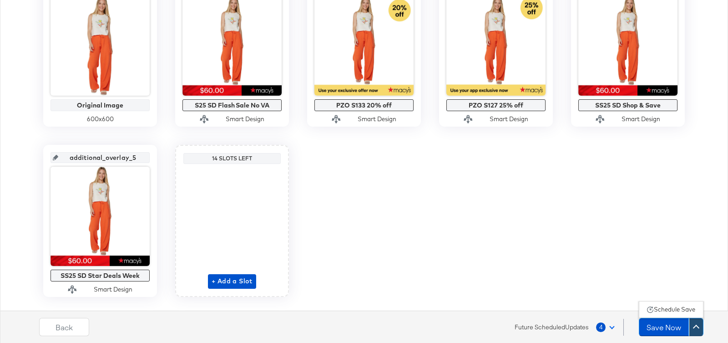
click at [685, 313] on div "Schedule Save" at bounding box center [674, 309] width 41 height 9
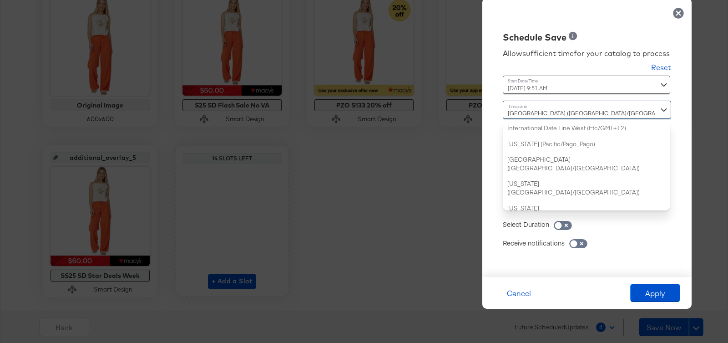
click at [571, 200] on div "[GEOGRAPHIC_DATA] ([GEOGRAPHIC_DATA]/[GEOGRAPHIC_DATA]) International Date Line…" at bounding box center [587, 156] width 168 height 110
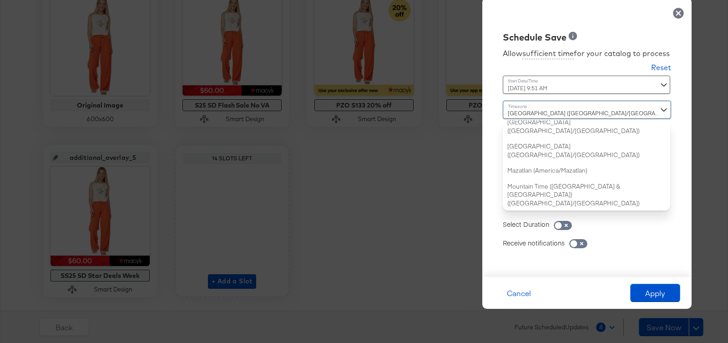
scroll to position [0, 0]
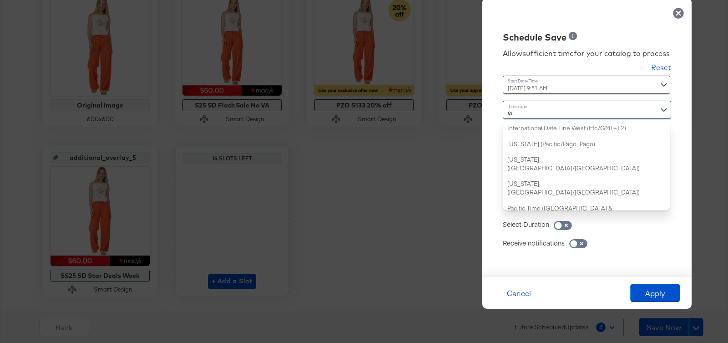
type input "eas"
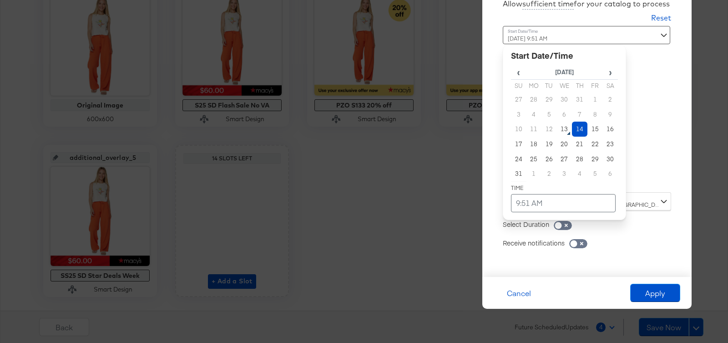
click at [575, 177] on div "[DATE] 9:51 AM ‹ [DATE] › Su Mo Tu We Th Fr Sa 27 28 29 30 31 1 2 3 4 5 6 7 8 9…" at bounding box center [564, 105] width 123 height 159
click at [567, 138] on td "20" at bounding box center [564, 144] width 15 height 15
click at [545, 201] on td "9:51 AM" at bounding box center [563, 203] width 105 height 18
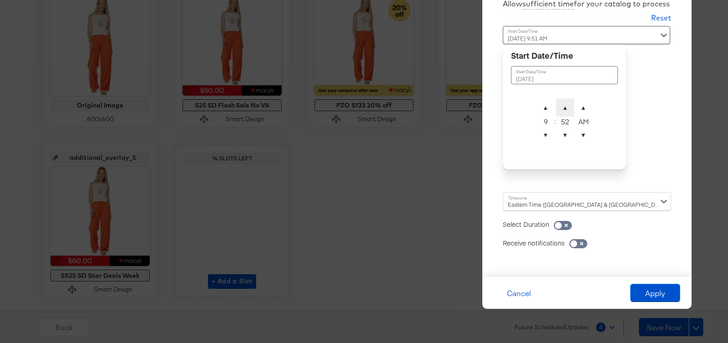
click at [565, 102] on span "▲" at bounding box center [565, 107] width 18 height 18
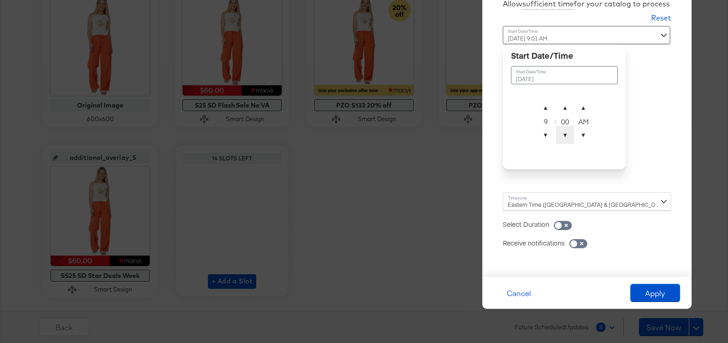
click at [565, 138] on span "▼" at bounding box center [565, 135] width 18 height 18
type input "[DATE] 9:00 AM"
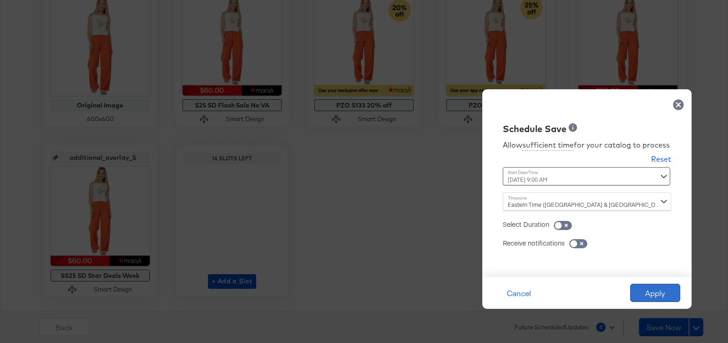
click at [643, 292] on button "Apply" at bounding box center [656, 293] width 50 height 18
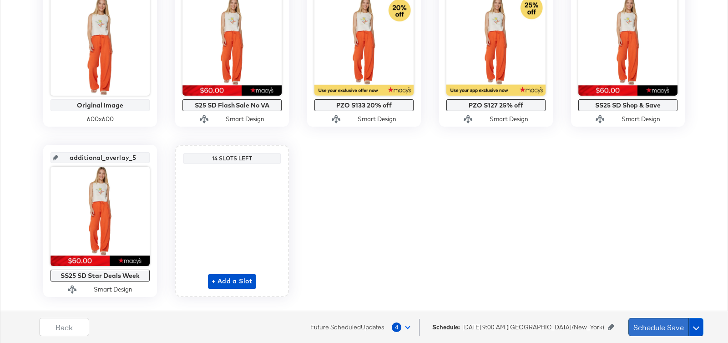
click at [662, 333] on button "Schedule Save" at bounding box center [659, 327] width 61 height 18
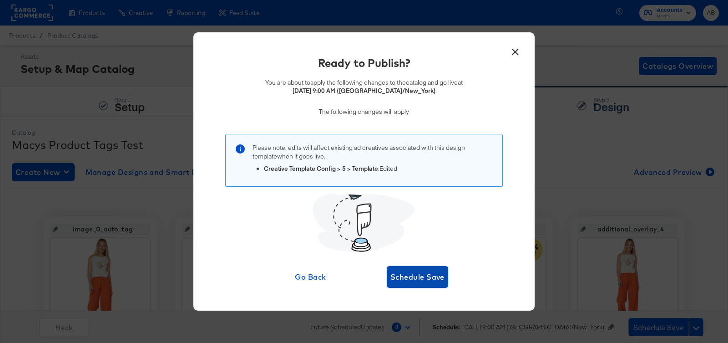
click at [430, 283] on span "Schedule Save" at bounding box center [418, 276] width 54 height 13
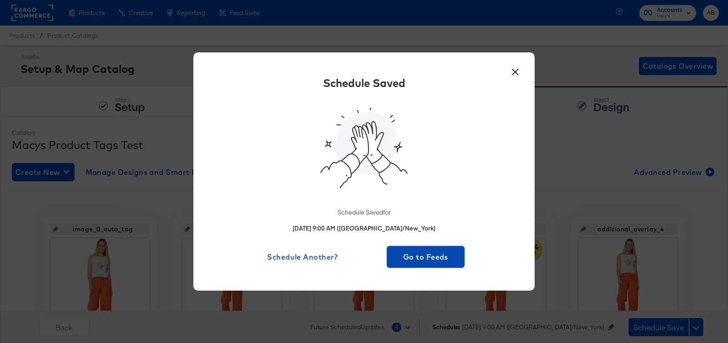
click at [423, 255] on span "Go to Feeds" at bounding box center [426, 256] width 71 height 13
click at [417, 250] on span "Go to Feeds" at bounding box center [426, 256] width 71 height 13
click at [429, 260] on span "Go to Feeds" at bounding box center [426, 256] width 71 height 13
click at [436, 260] on span "Go to Feeds" at bounding box center [426, 256] width 71 height 13
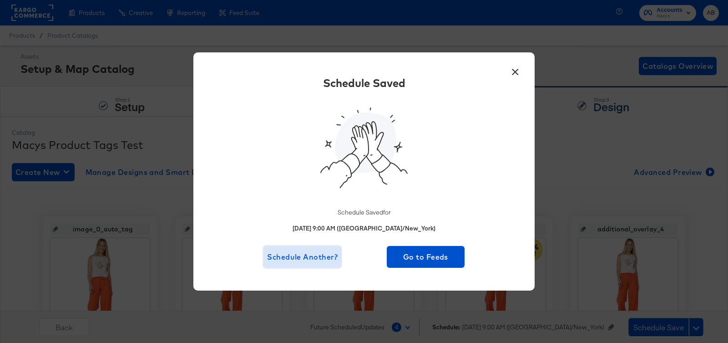
click at [296, 257] on span "Schedule Another?" at bounding box center [302, 256] width 71 height 13
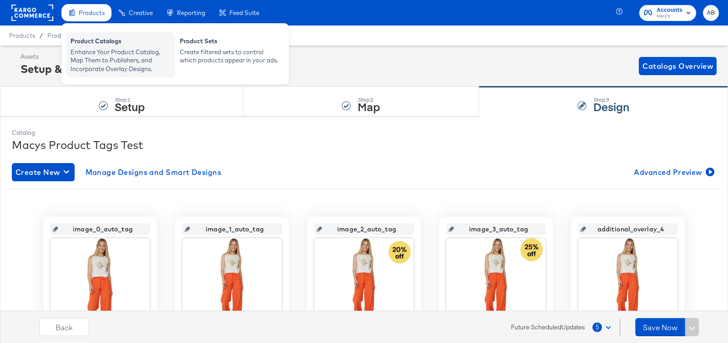
click at [95, 58] on div "Enhance Your Product Catalog, Map Them to Publishers, and Incorporate Overlay D…" at bounding box center [121, 60] width 100 height 25
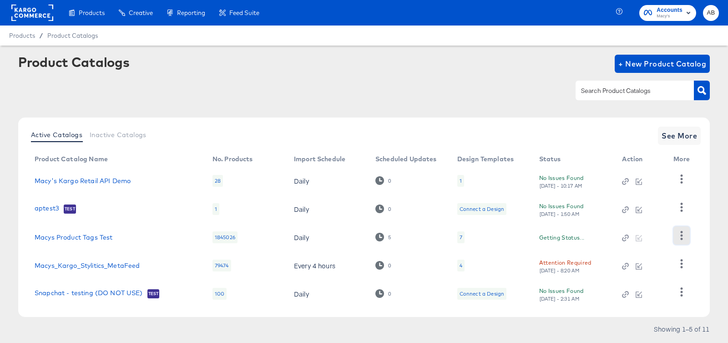
click at [682, 236] on icon "button" at bounding box center [682, 235] width 2 height 9
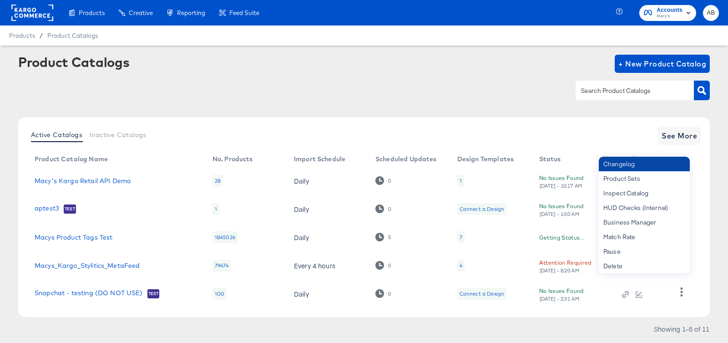
click at [619, 167] on div "Changelog" at bounding box center [644, 164] width 91 height 15
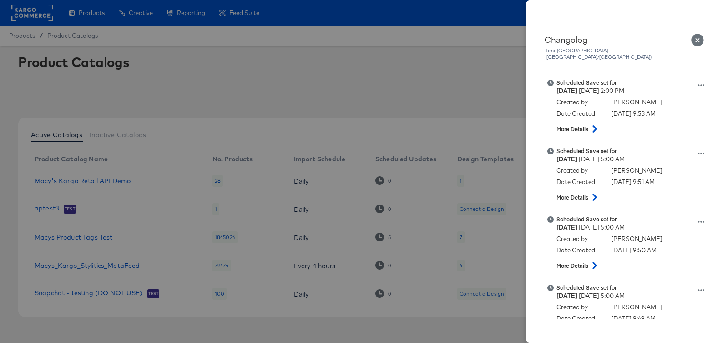
click at [699, 37] on icon "Close" at bounding box center [698, 40] width 13 height 13
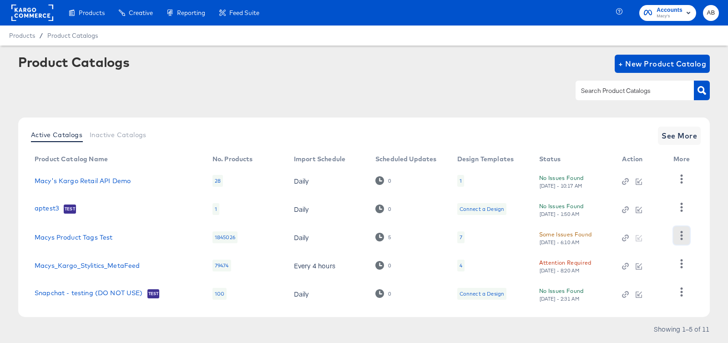
click at [680, 233] on icon "button" at bounding box center [681, 235] width 9 height 9
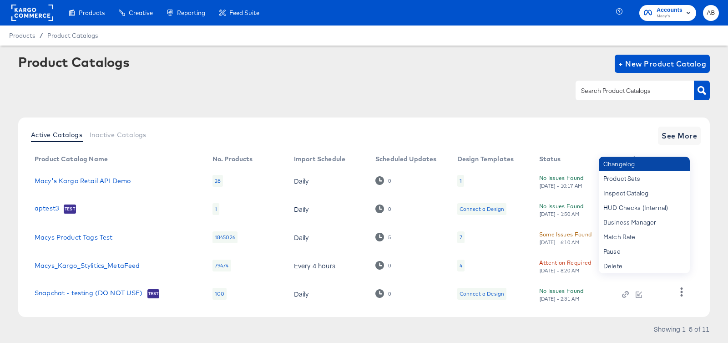
click at [623, 164] on div "Changelog" at bounding box center [644, 164] width 91 height 15
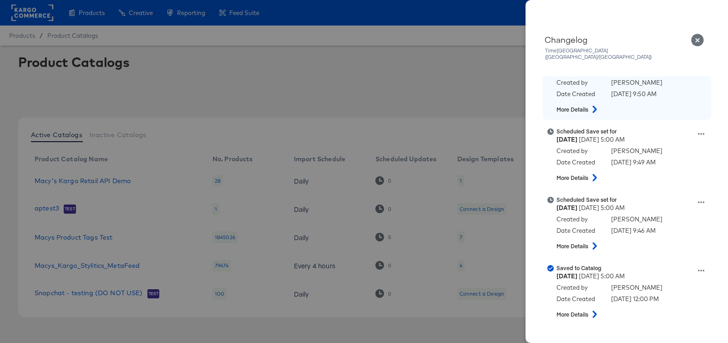
scroll to position [158, 0]
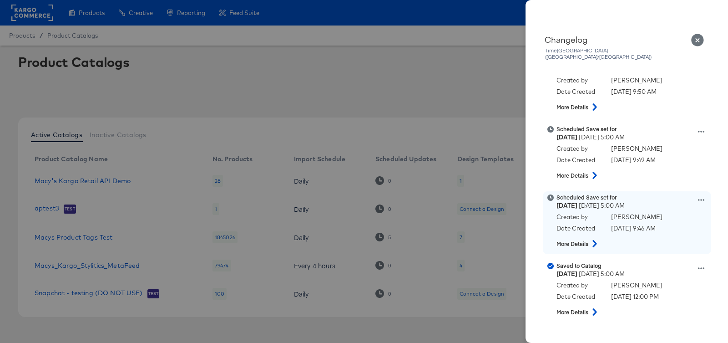
click at [700, 197] on icon at bounding box center [701, 200] width 6 height 6
click at [655, 162] on button "View scheduled version" at bounding box center [659, 164] width 91 height 13
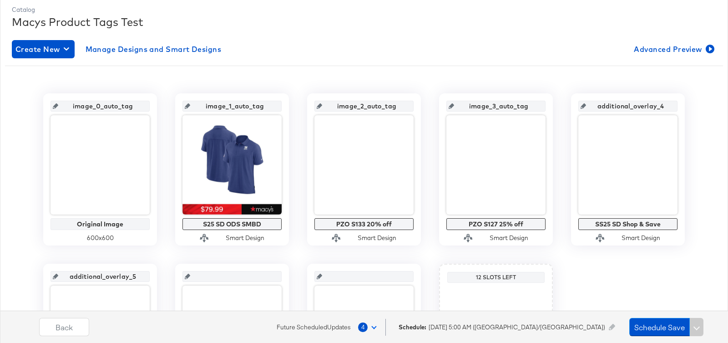
scroll to position [174, 0]
